Goal: Task Accomplishment & Management: Manage account settings

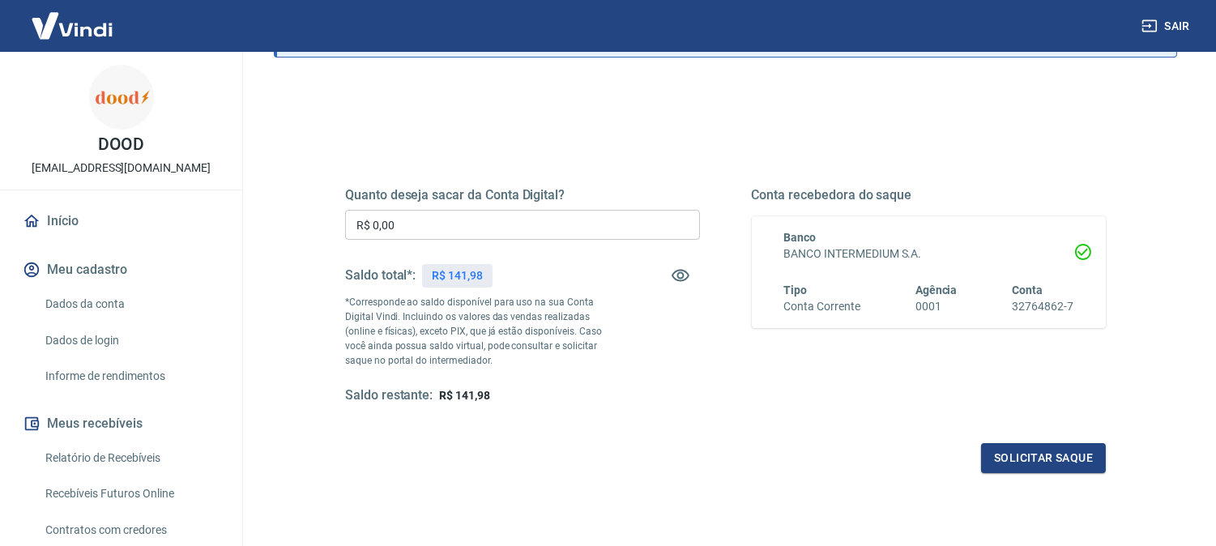
scroll to position [158, 0]
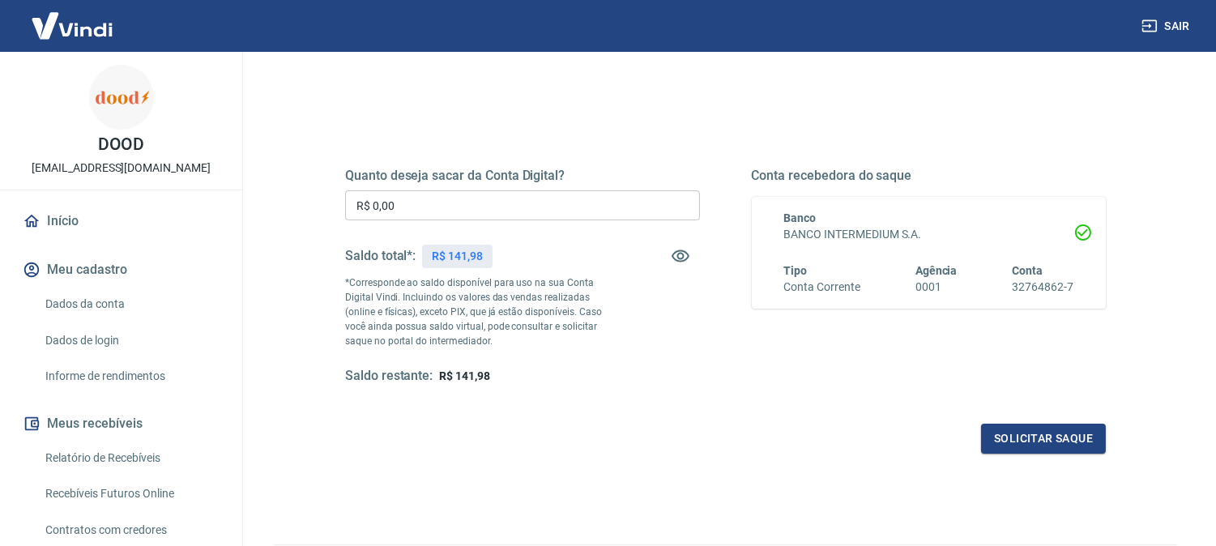
click at [495, 193] on input "R$ 0,00" at bounding box center [522, 205] width 355 height 30
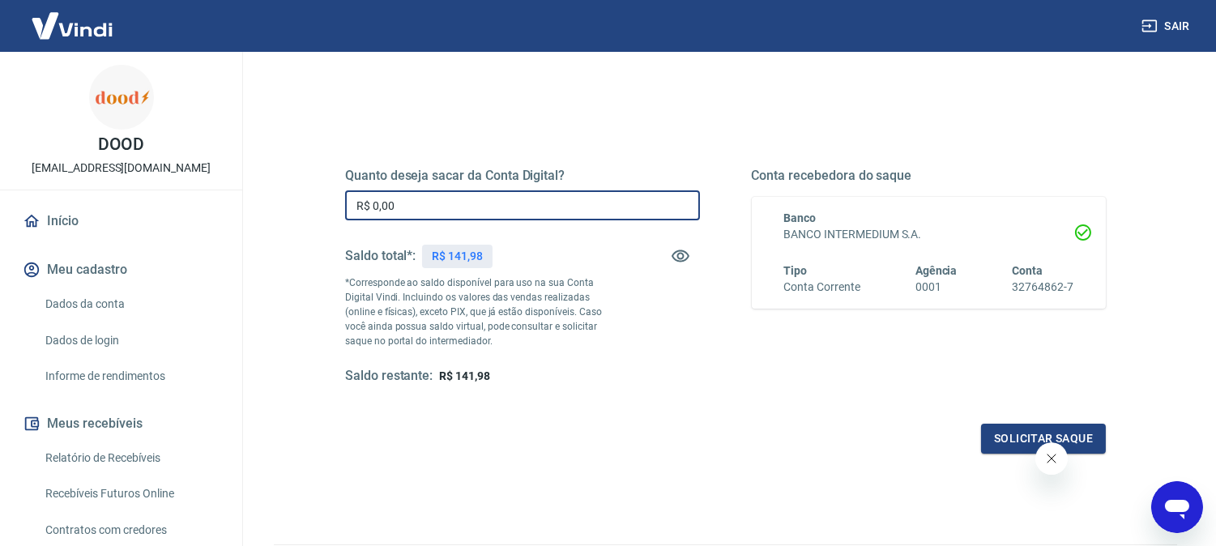
scroll to position [0, 0]
type input "R$ 141,98"
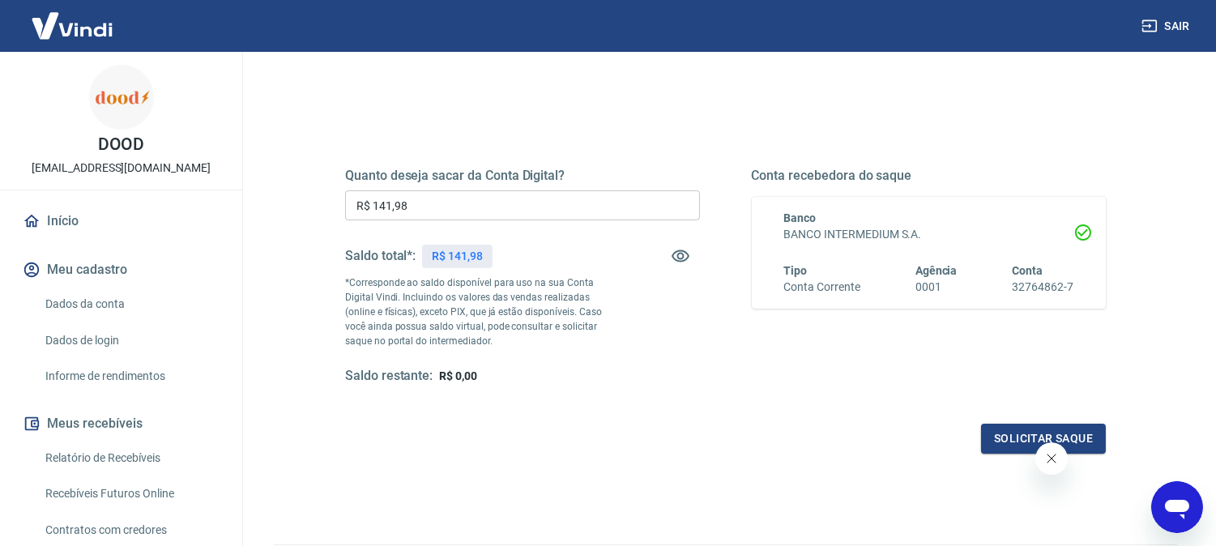
click at [676, 353] on div "Quanto deseja sacar da Conta Digital? R$ 141,98 ​ Saldo total*: R$ 141,98 *Corr…" at bounding box center [522, 276] width 355 height 217
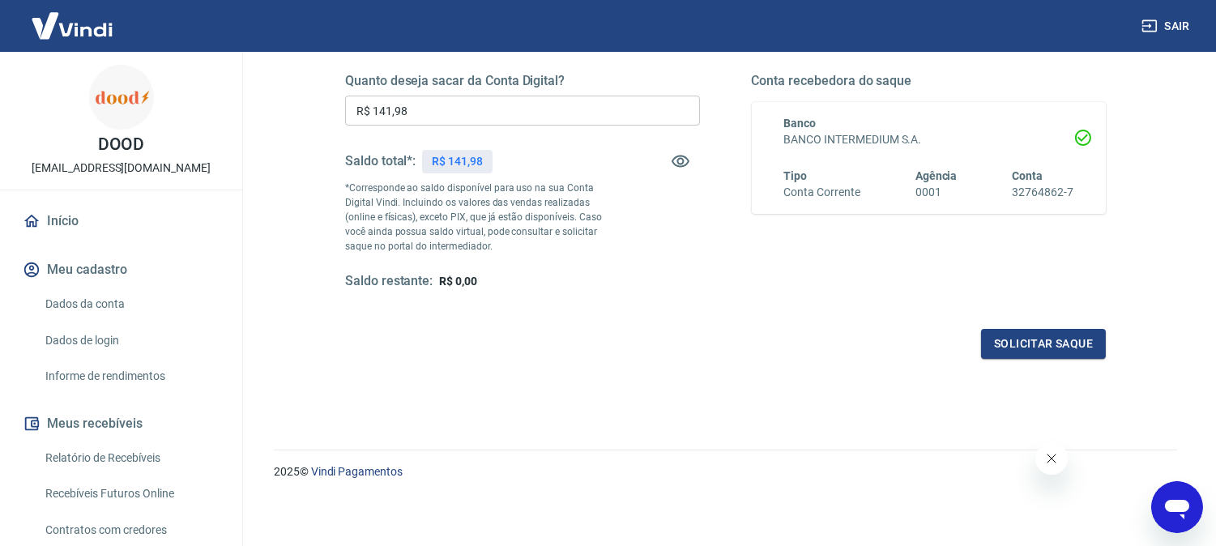
scroll to position [254, 0]
click at [1058, 455] on button "Fechar mensagem da empresa" at bounding box center [1051, 458] width 32 height 32
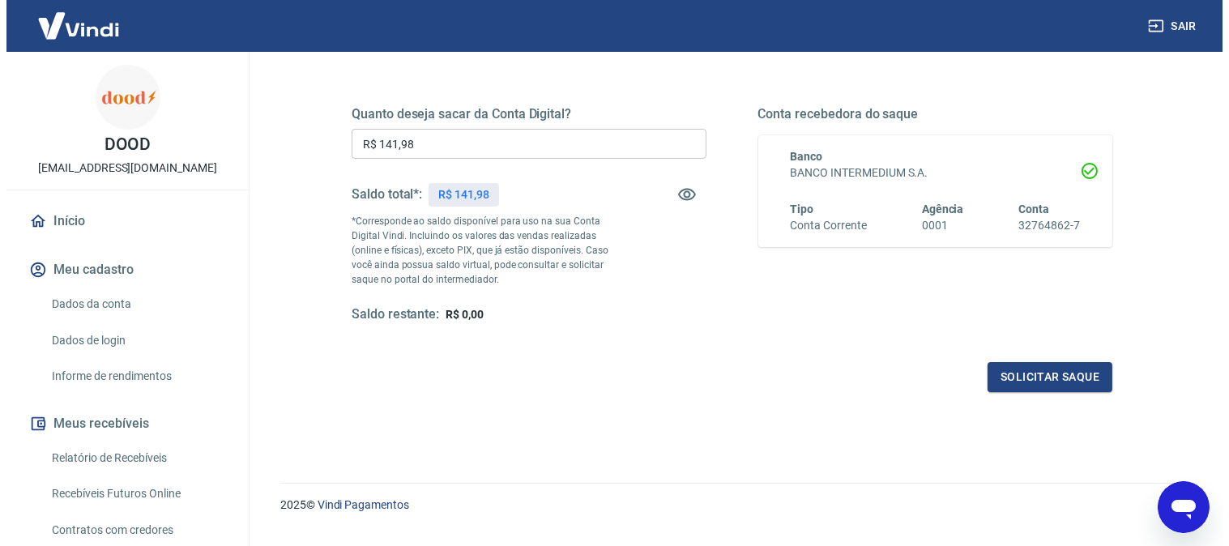
scroll to position [222, 0]
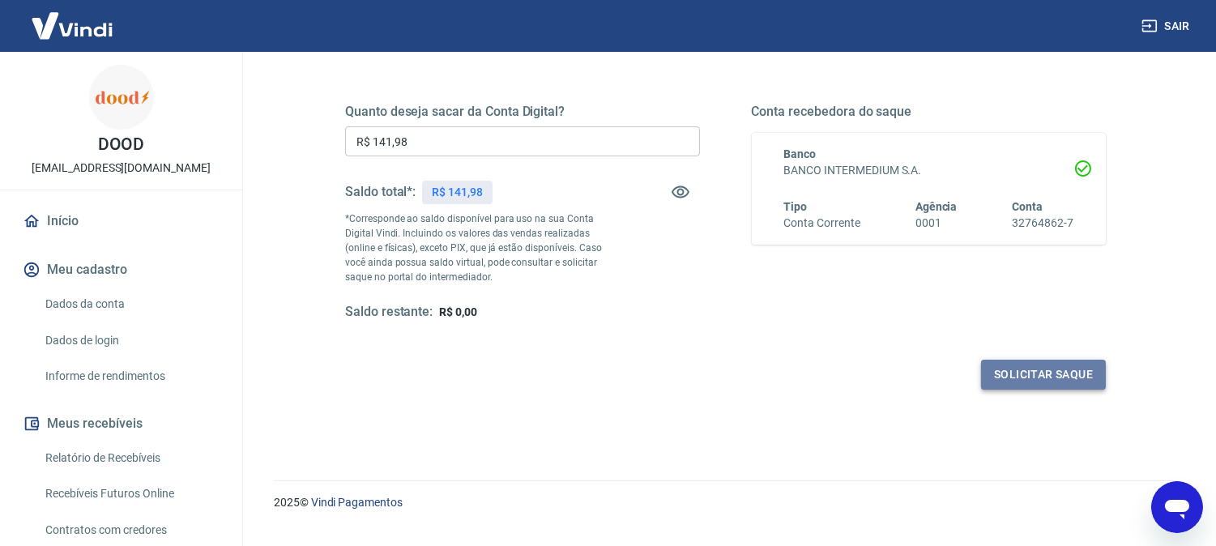
click at [1073, 367] on button "Solicitar saque" at bounding box center [1043, 375] width 125 height 30
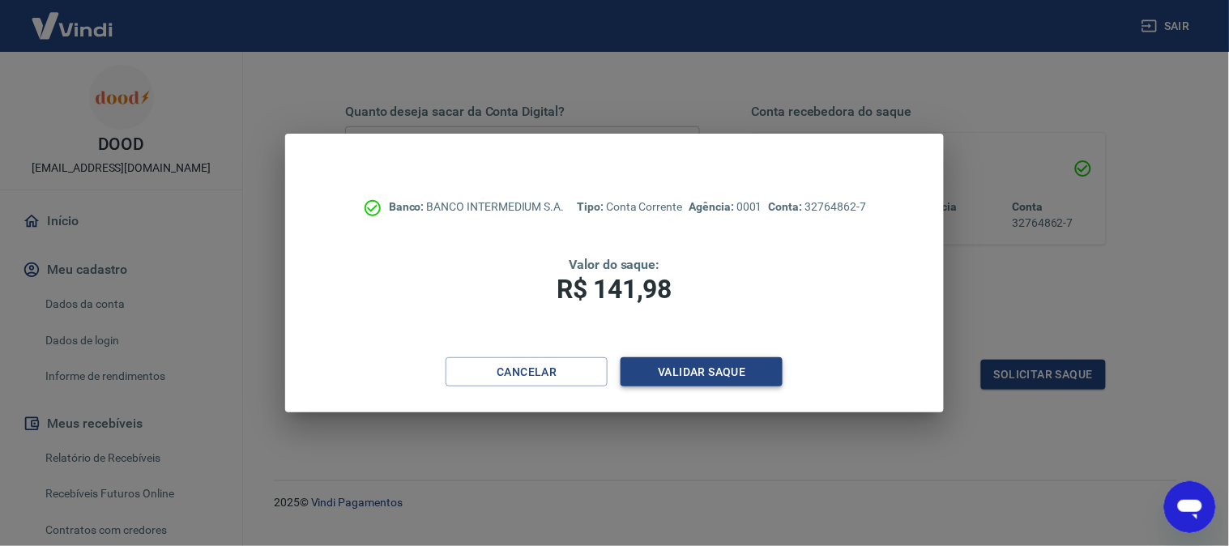
click at [722, 374] on button "Validar saque" at bounding box center [702, 372] width 162 height 30
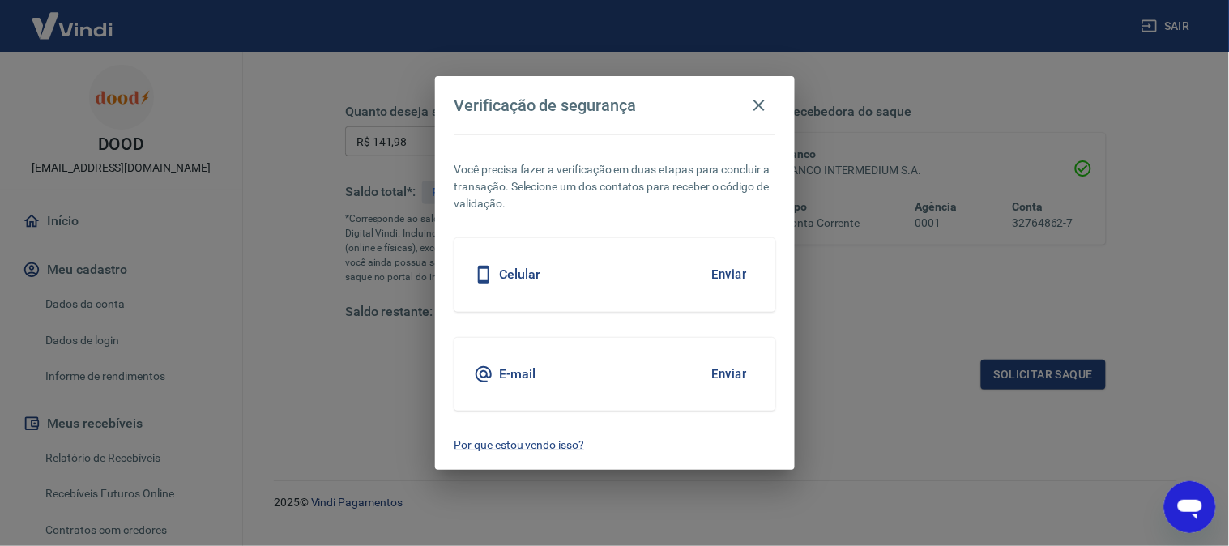
click at [746, 265] on button "Enviar" at bounding box center [729, 275] width 53 height 34
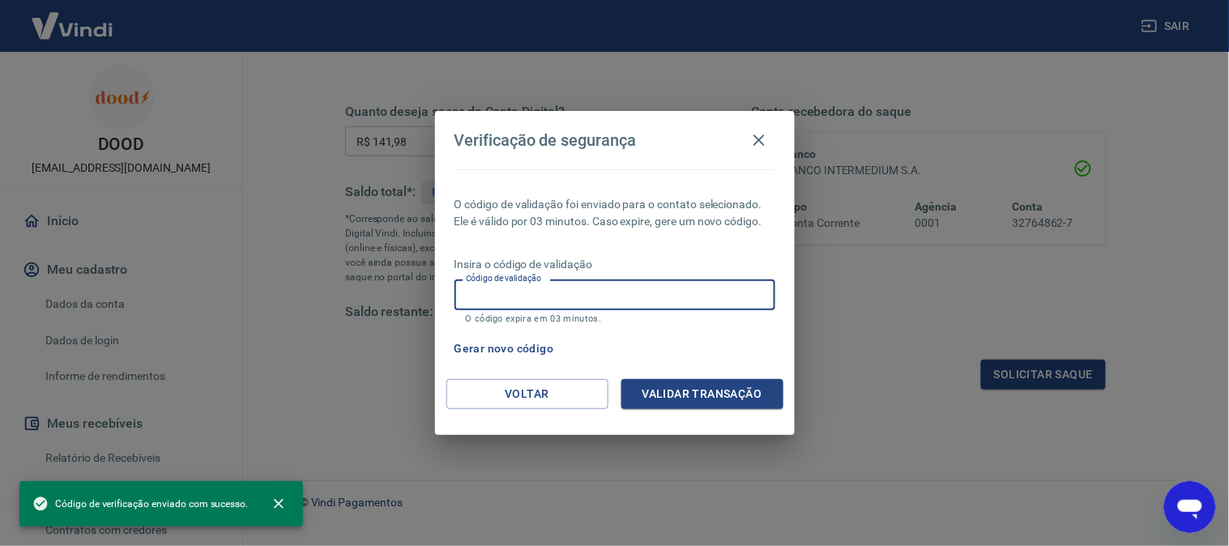
click at [744, 305] on input "Código de validação" at bounding box center [615, 295] width 321 height 30
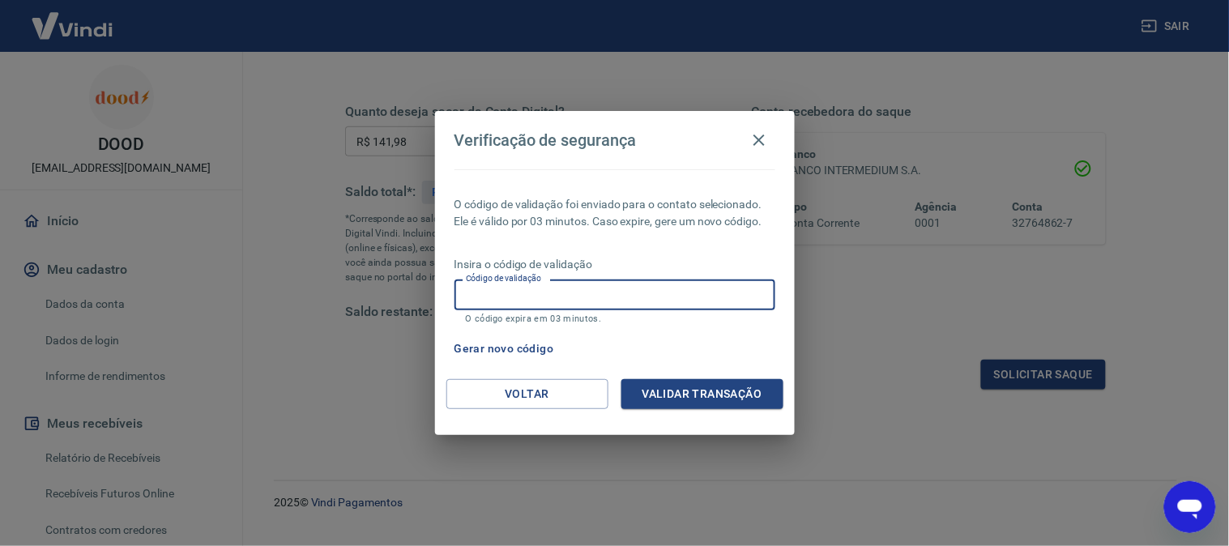
click at [744, 305] on input "Código de validação" at bounding box center [615, 295] width 321 height 30
type input "993805"
click at [734, 381] on button "Validar transação" at bounding box center [703, 394] width 162 height 30
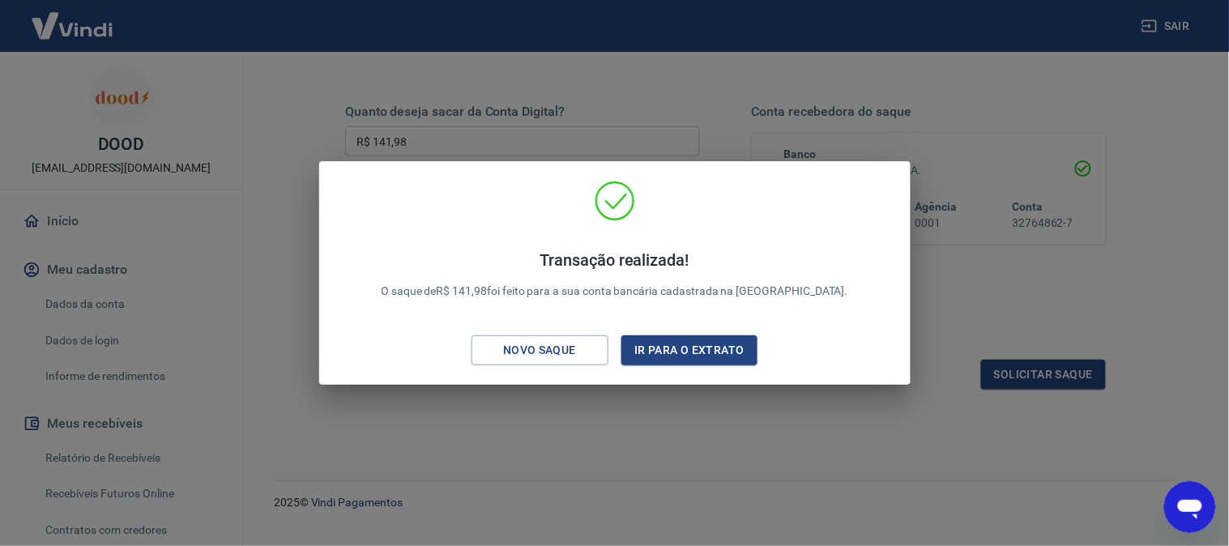
click at [1060, 266] on div "Transação realizada! O saque de R$ 141,98 foi feito para a sua conta bancária c…" at bounding box center [614, 273] width 1229 height 546
